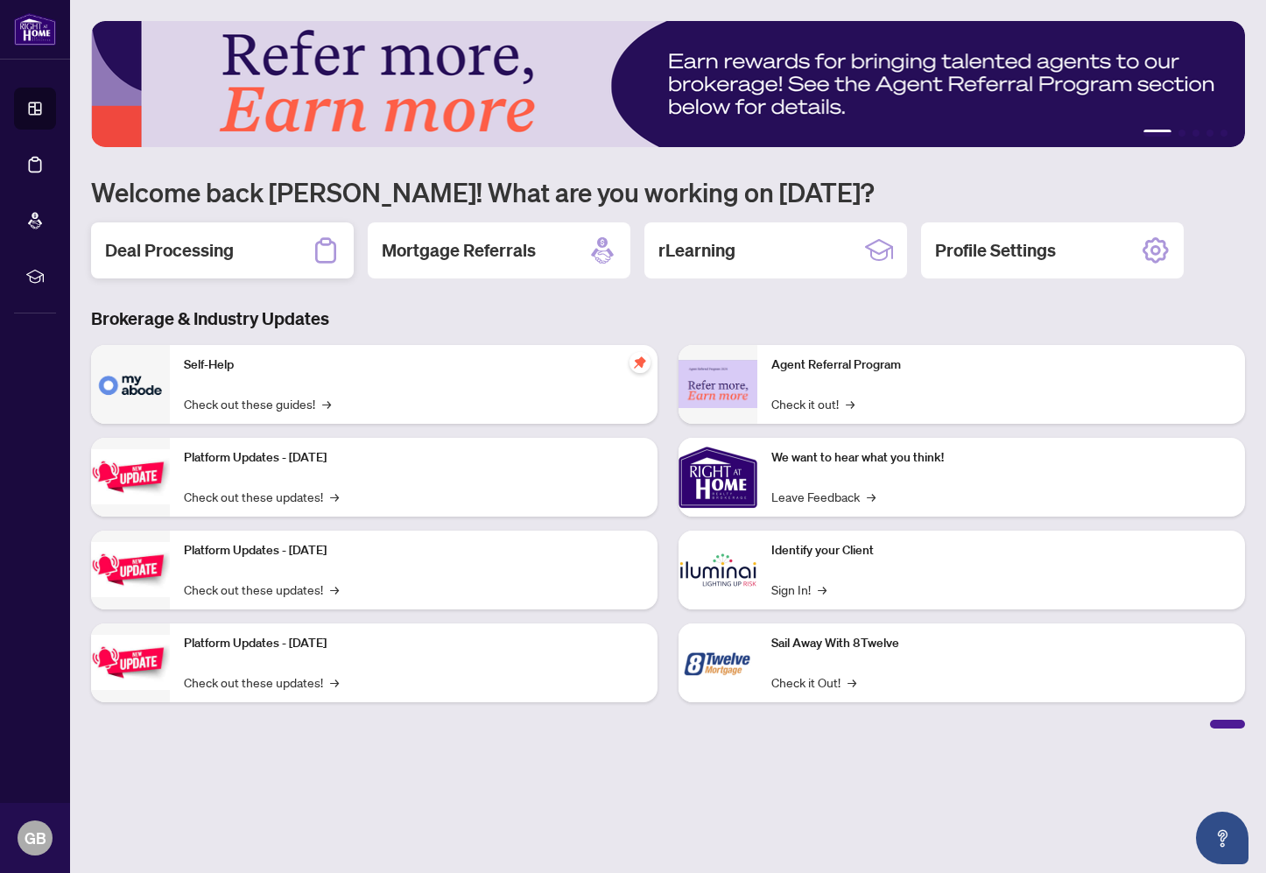
click at [191, 253] on h2 "Deal Processing" at bounding box center [169, 250] width 129 height 25
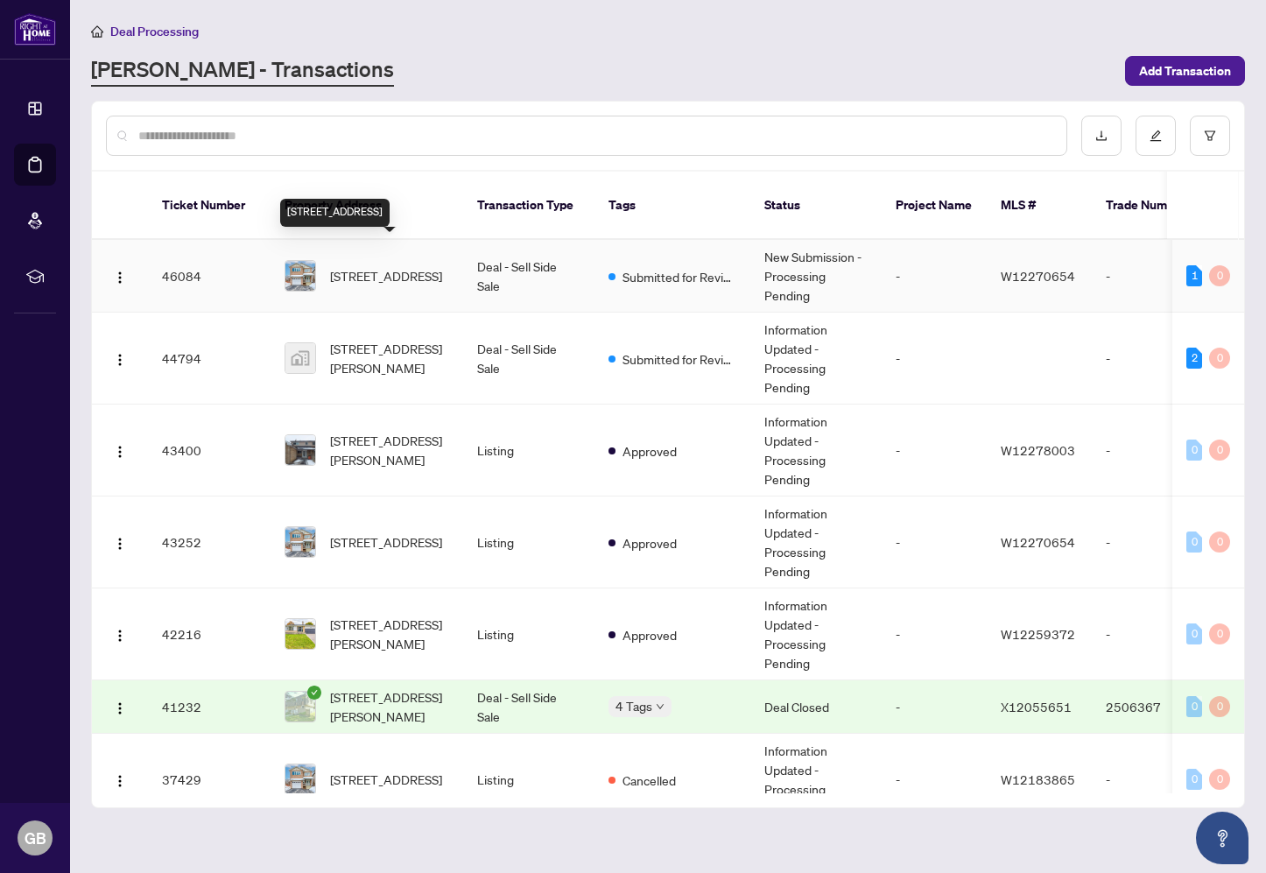
click at [357, 266] on span "[STREET_ADDRESS]" at bounding box center [386, 275] width 112 height 19
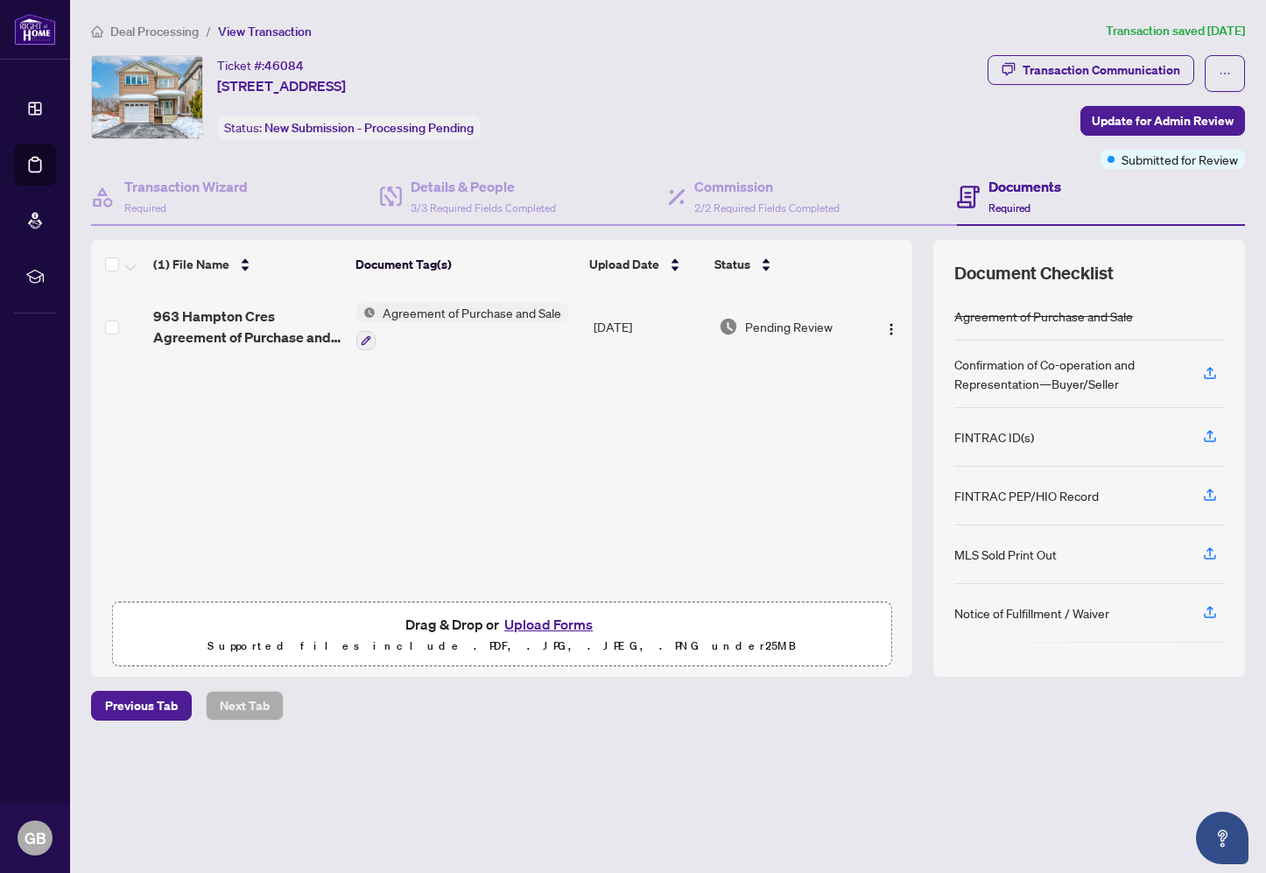
click at [547, 621] on button "Upload Forms" at bounding box center [548, 624] width 99 height 23
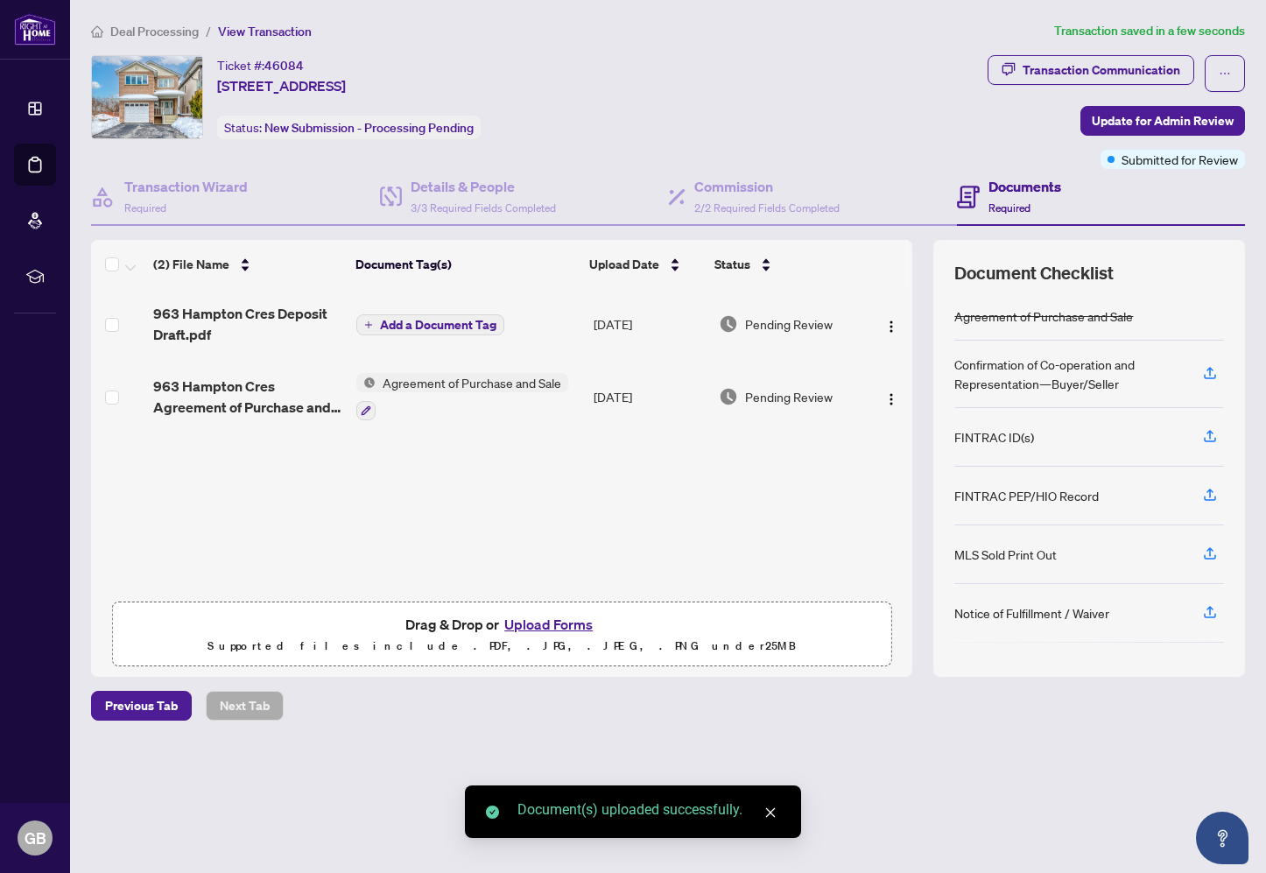
click at [542, 624] on button "Upload Forms" at bounding box center [548, 624] width 99 height 23
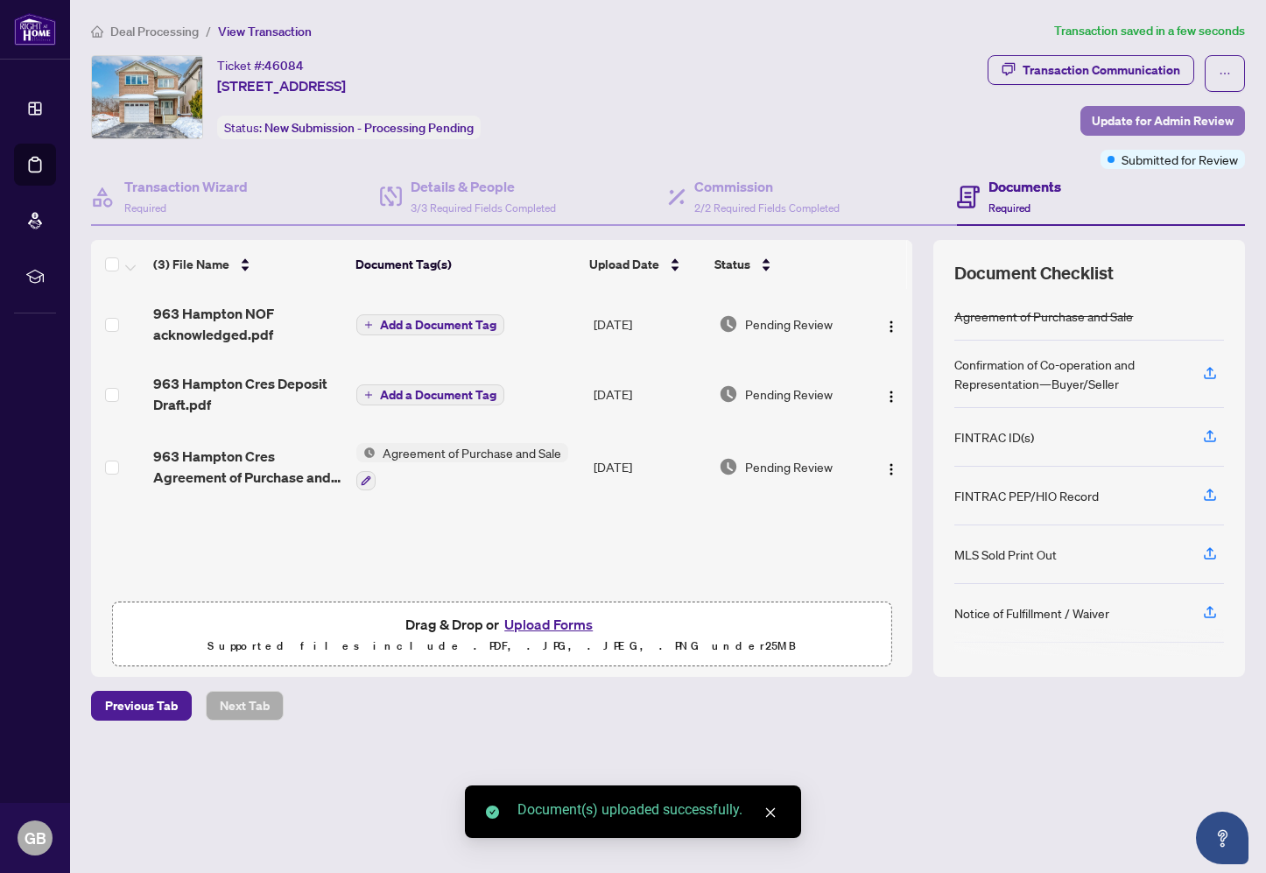
click at [1167, 121] on span "Update for Admin Review" at bounding box center [1162, 121] width 142 height 28
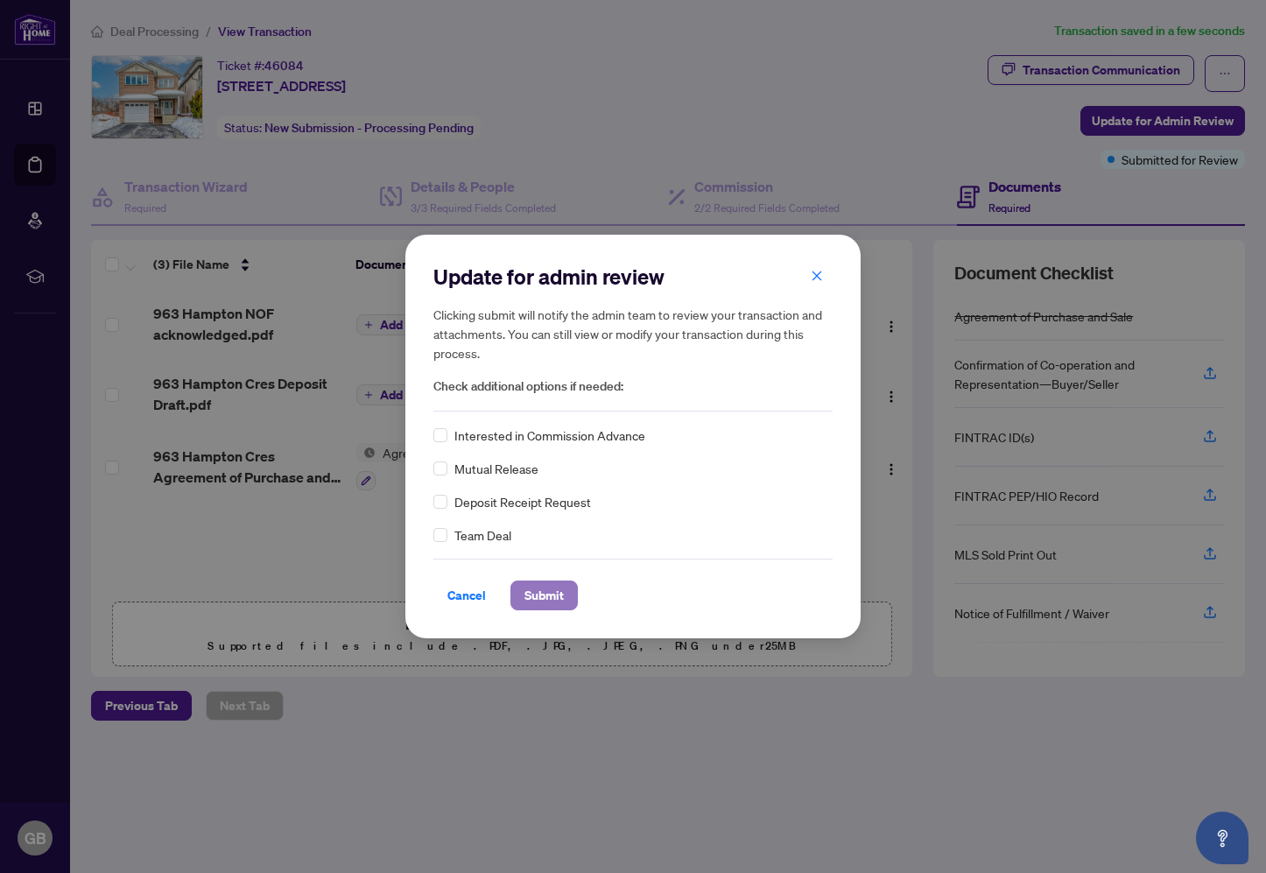
click at [549, 590] on span "Submit" at bounding box center [543, 595] width 39 height 28
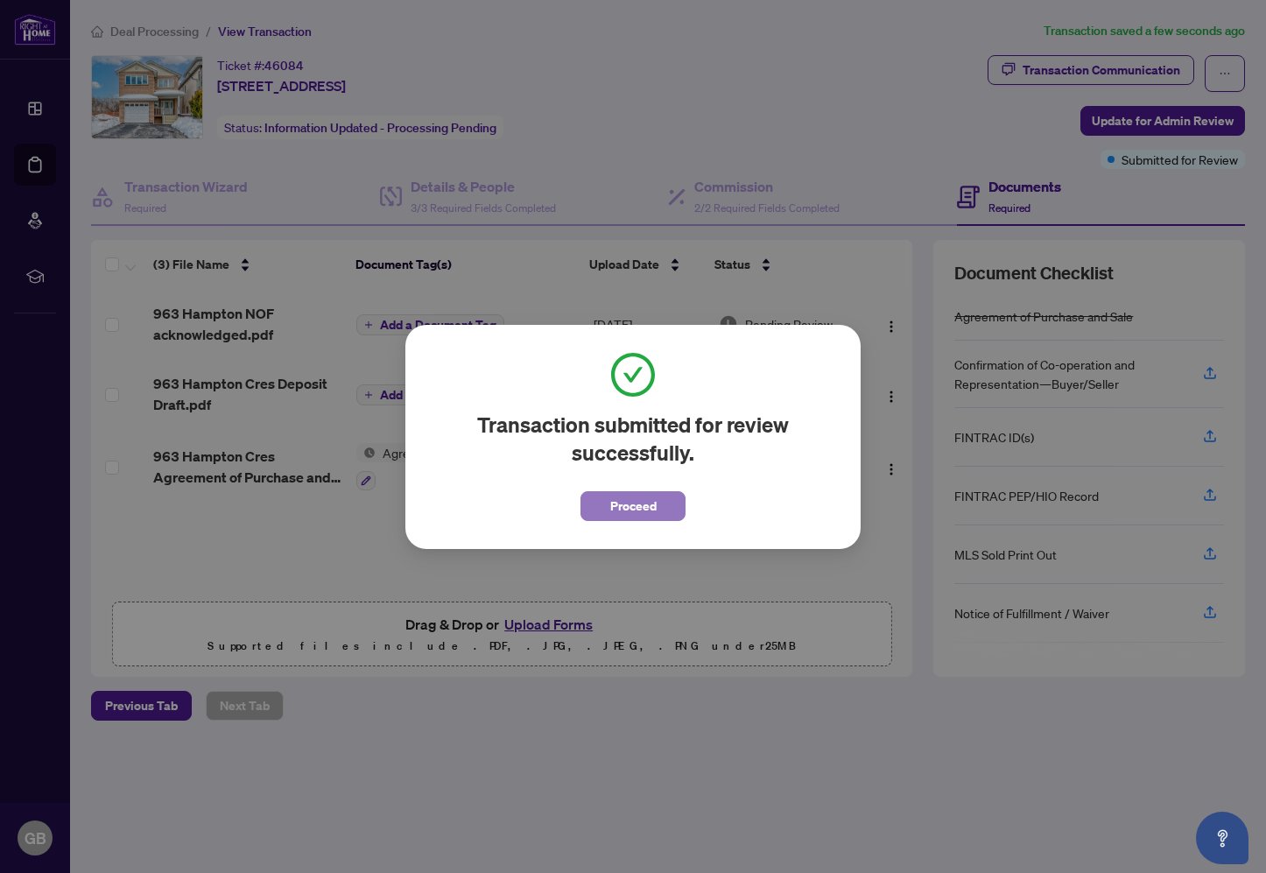
click at [628, 505] on span "Proceed" at bounding box center [633, 506] width 46 height 28
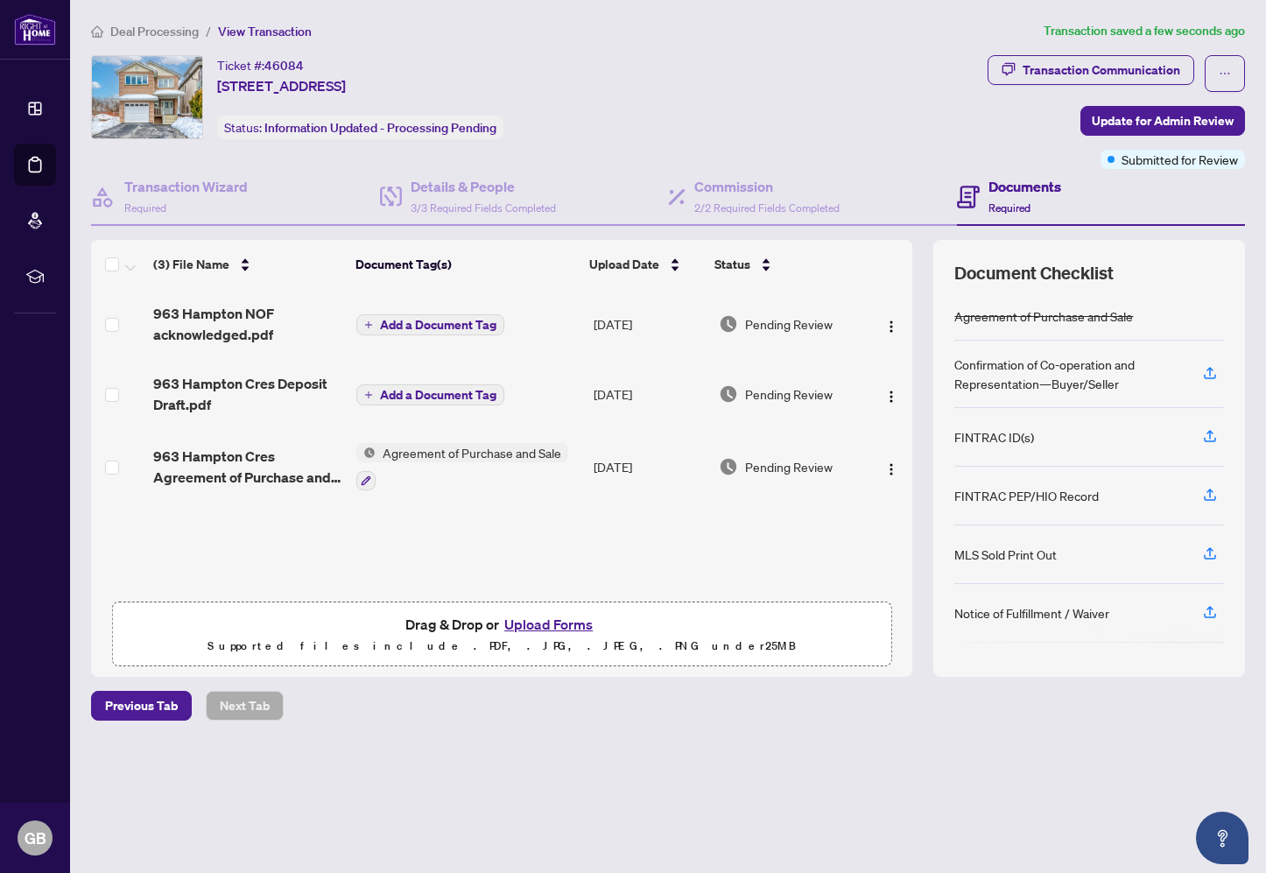
click at [423, 396] on span "Add a Document Tag" at bounding box center [438, 395] width 116 height 12
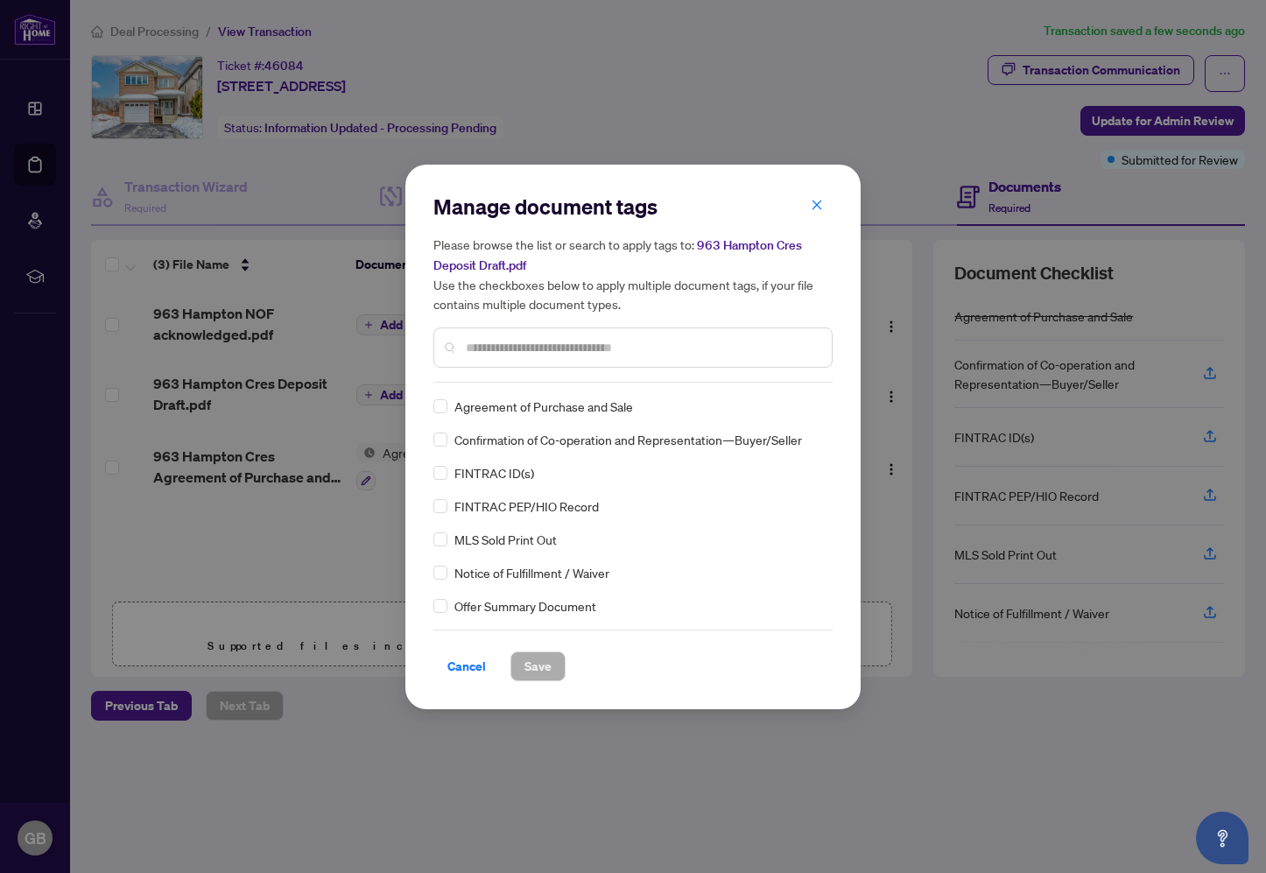
click at [495, 350] on input "text" at bounding box center [642, 347] width 352 height 19
type input "*******"
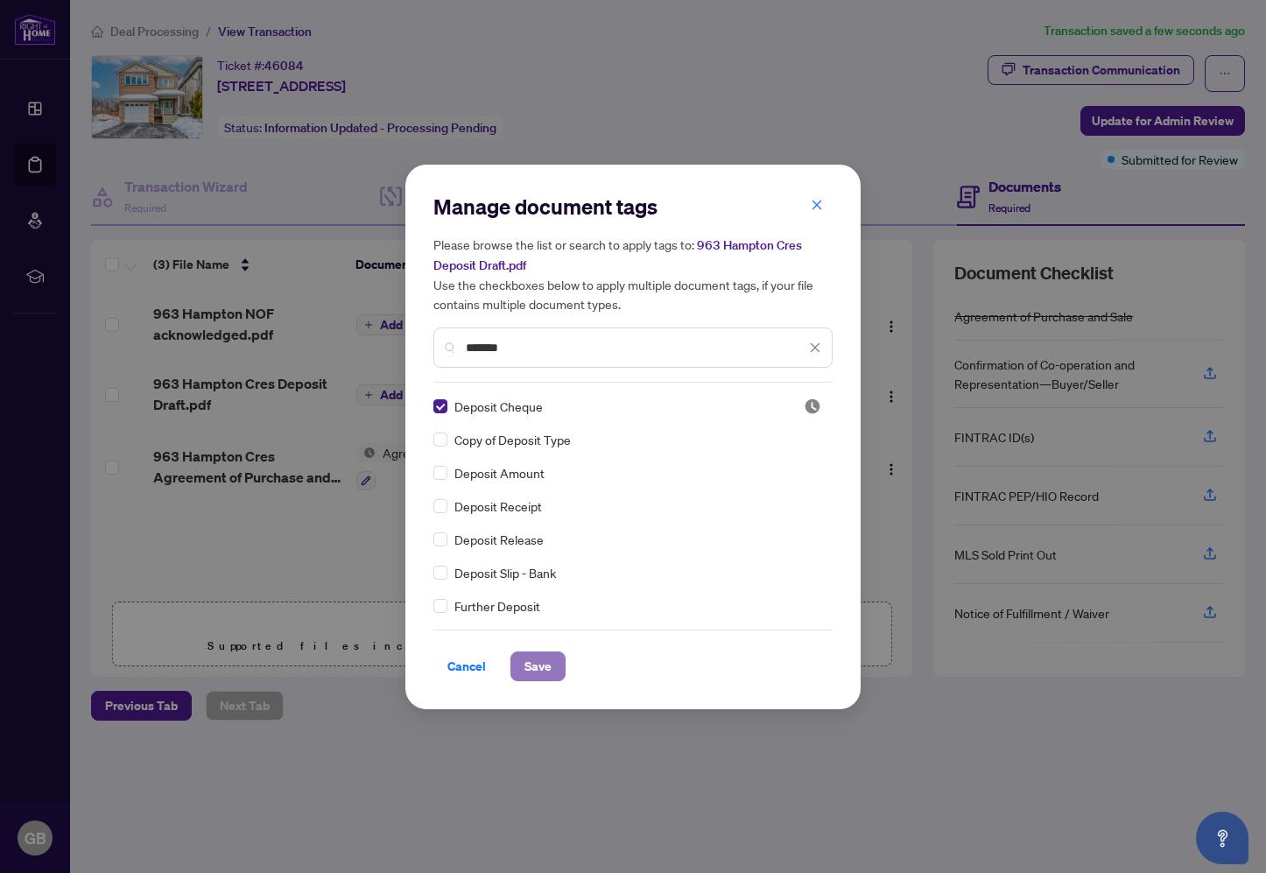
click at [539, 670] on span "Save" at bounding box center [537, 666] width 27 height 28
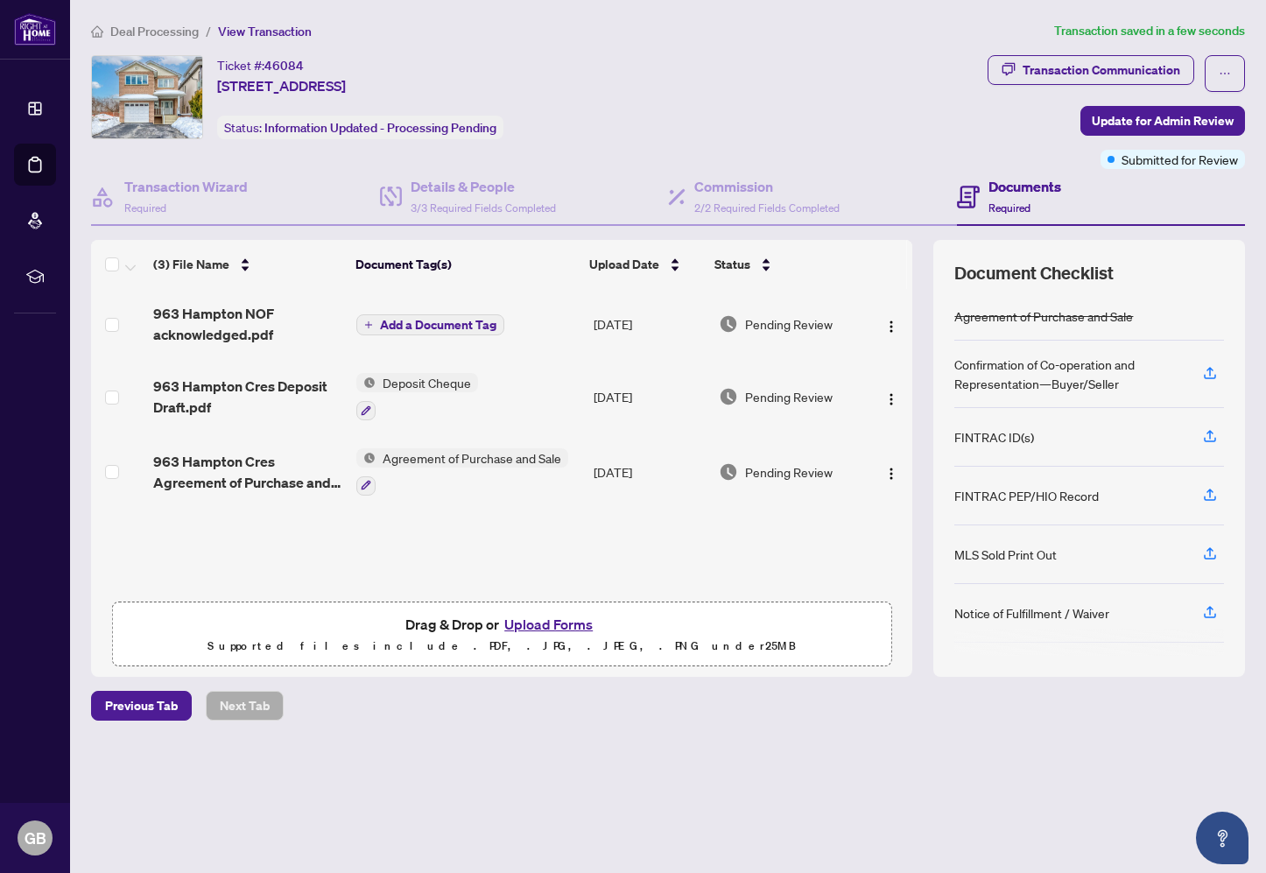
click at [428, 324] on span "Add a Document Tag" at bounding box center [438, 325] width 116 height 12
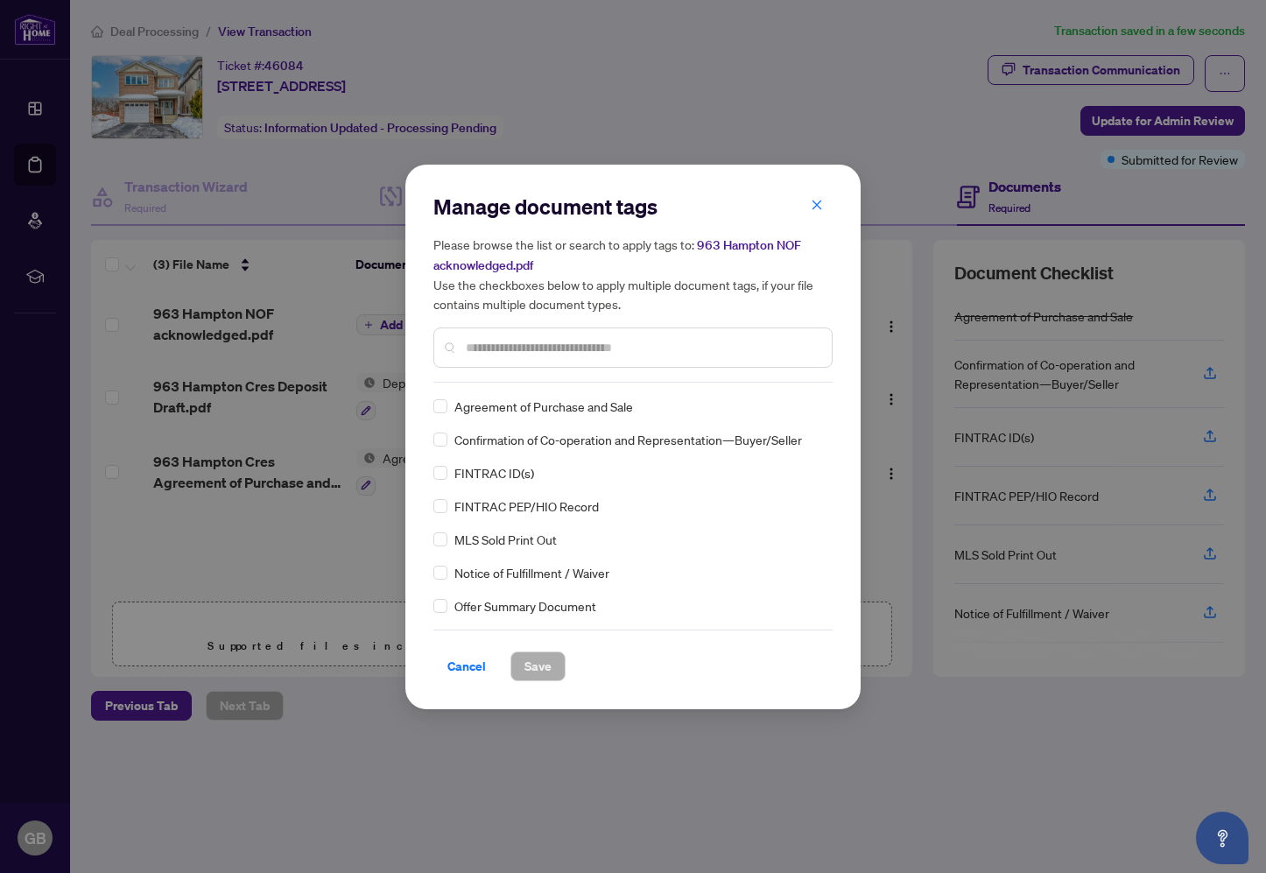
click at [493, 382] on div "Manage document tags Please browse the list or search to apply tags to: 963 Ham…" at bounding box center [632, 437] width 399 height 488
click at [498, 348] on input "text" at bounding box center [642, 347] width 352 height 19
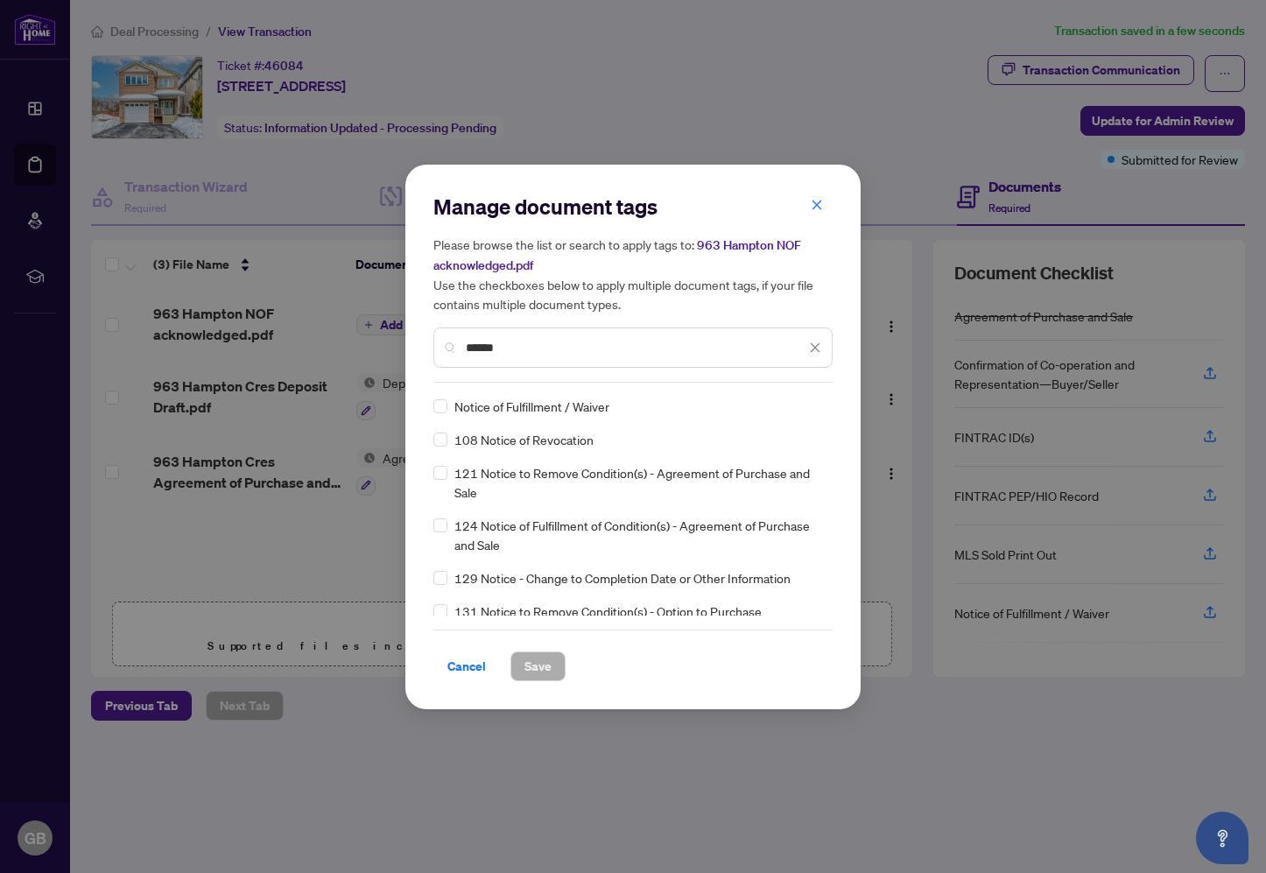
type input "******"
click at [538, 663] on span "Save" at bounding box center [537, 666] width 27 height 28
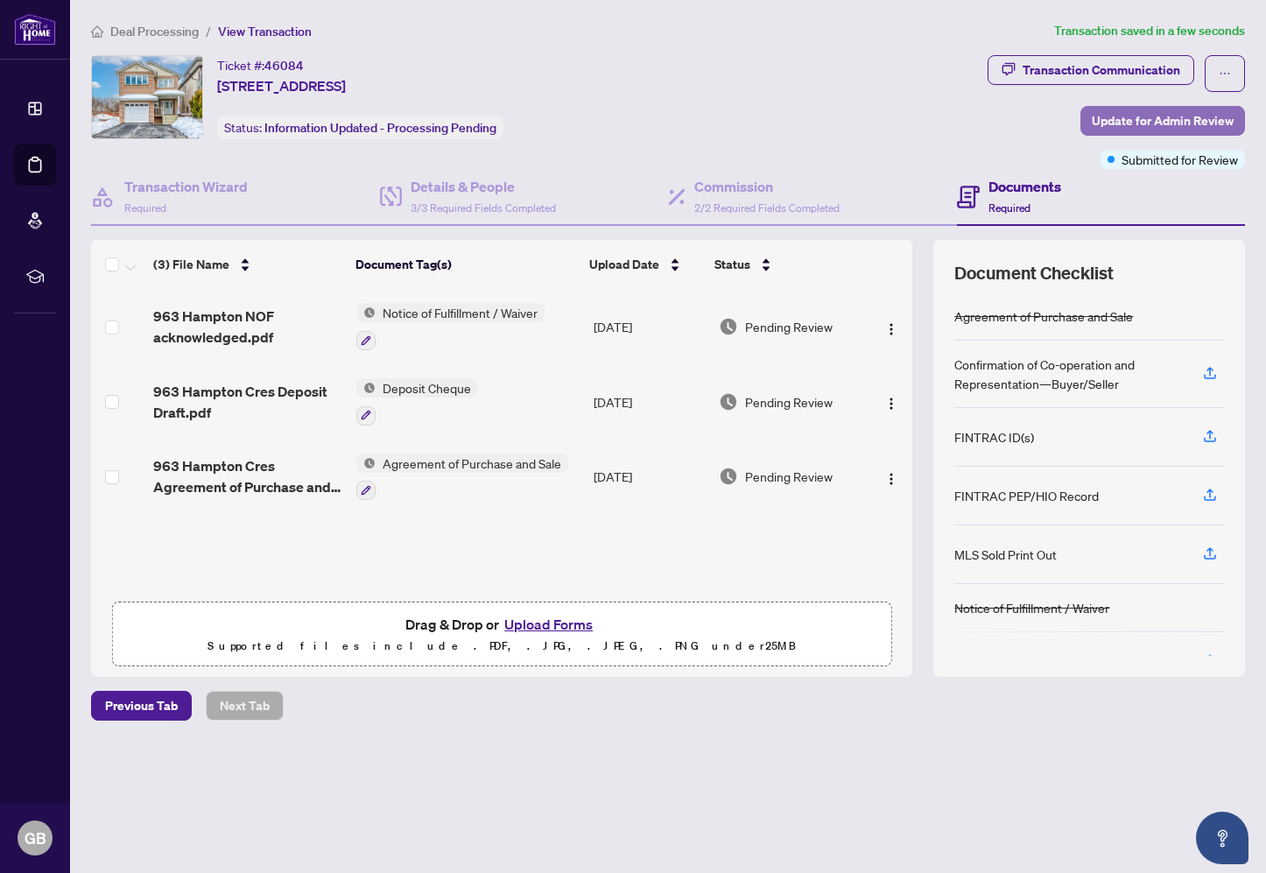
click at [1171, 123] on span "Update for Admin Review" at bounding box center [1162, 121] width 142 height 28
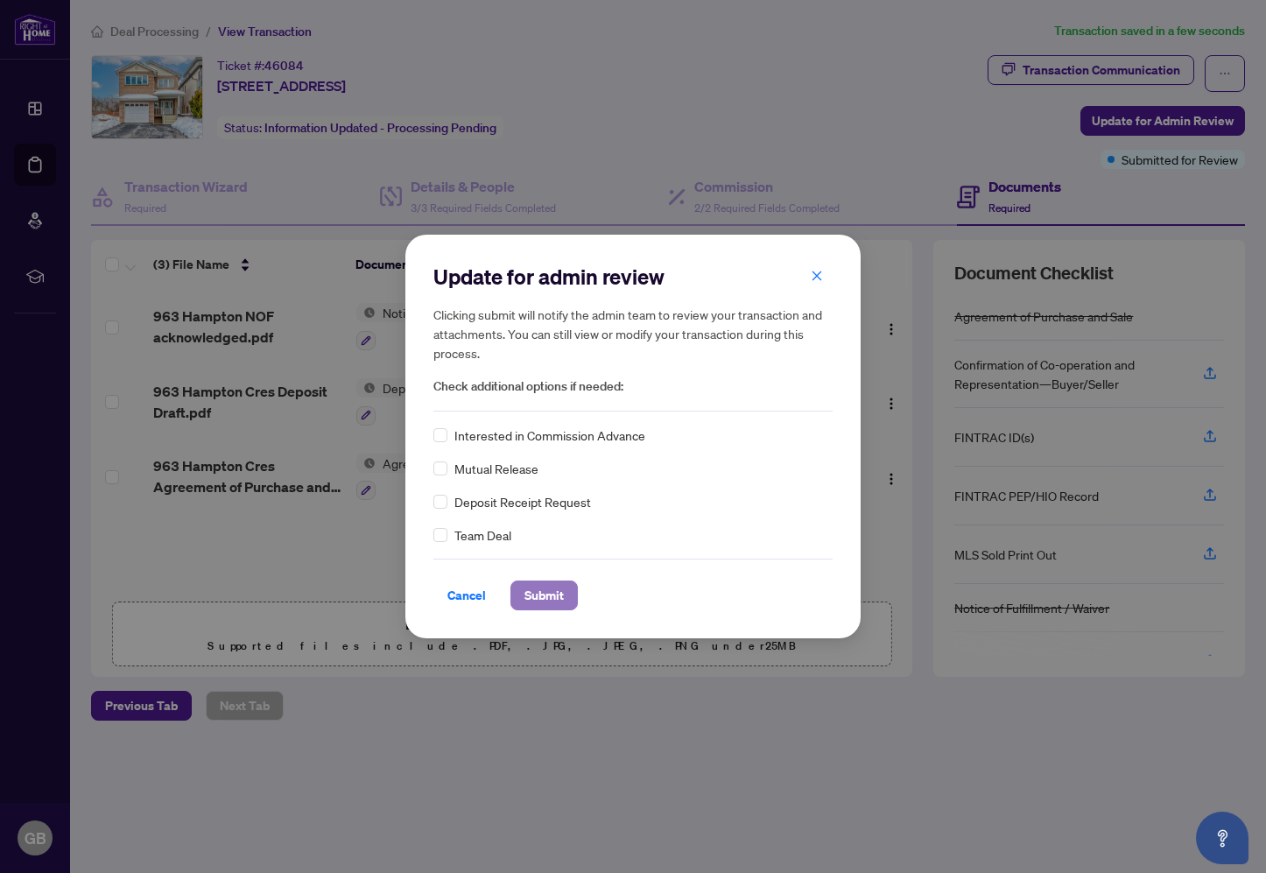
click at [558, 596] on span "Submit" at bounding box center [543, 595] width 39 height 28
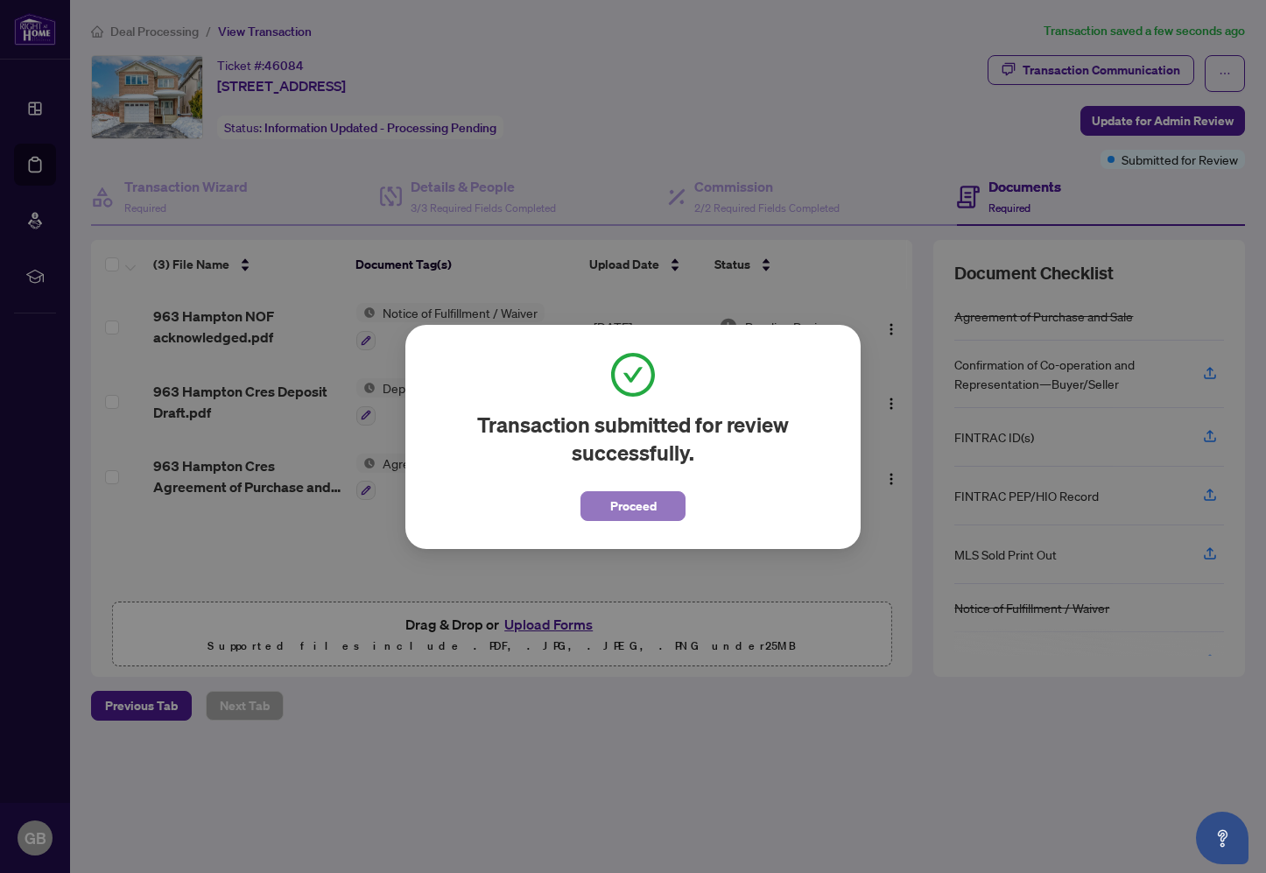
click at [627, 509] on span "Proceed" at bounding box center [633, 506] width 46 height 28
